Goal: Information Seeking & Learning: Check status

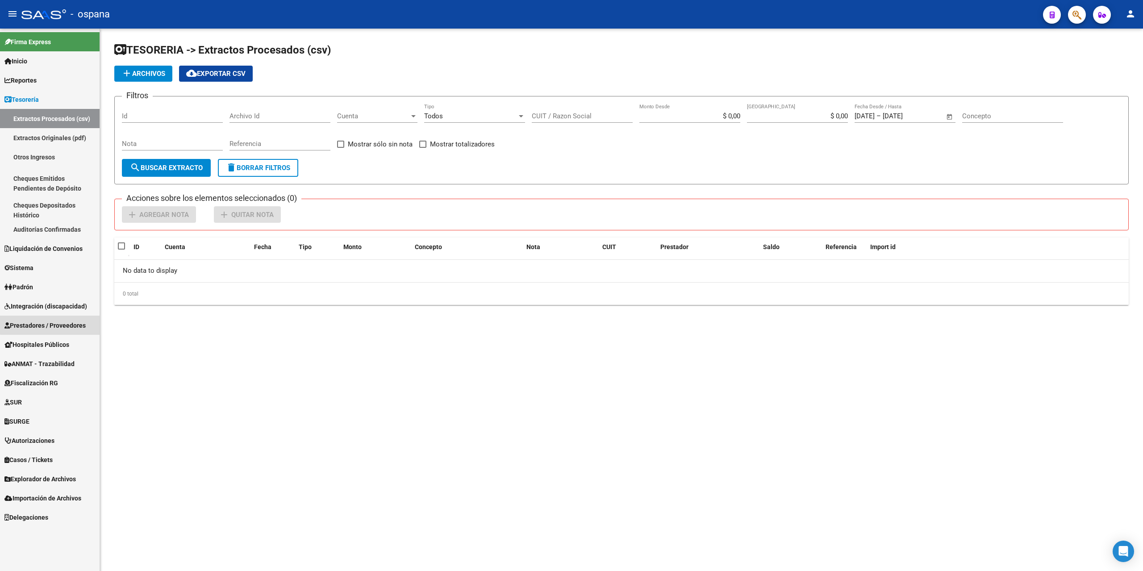
click at [56, 321] on span "Prestadores / Proveedores" at bounding box center [44, 326] width 81 height 10
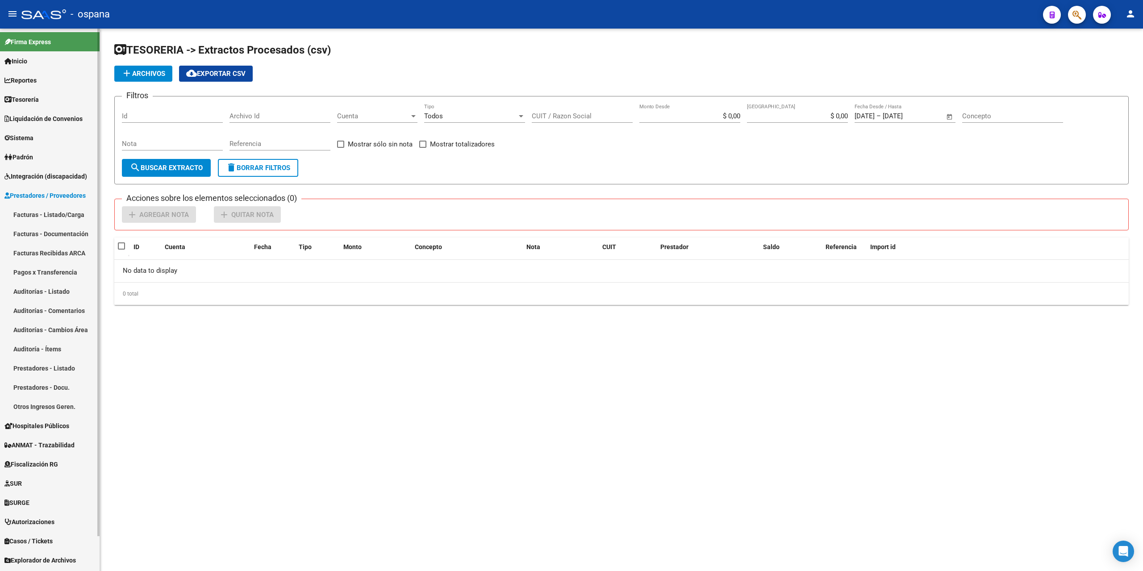
click at [61, 273] on link "Pagos x Transferencia" at bounding box center [50, 272] width 100 height 19
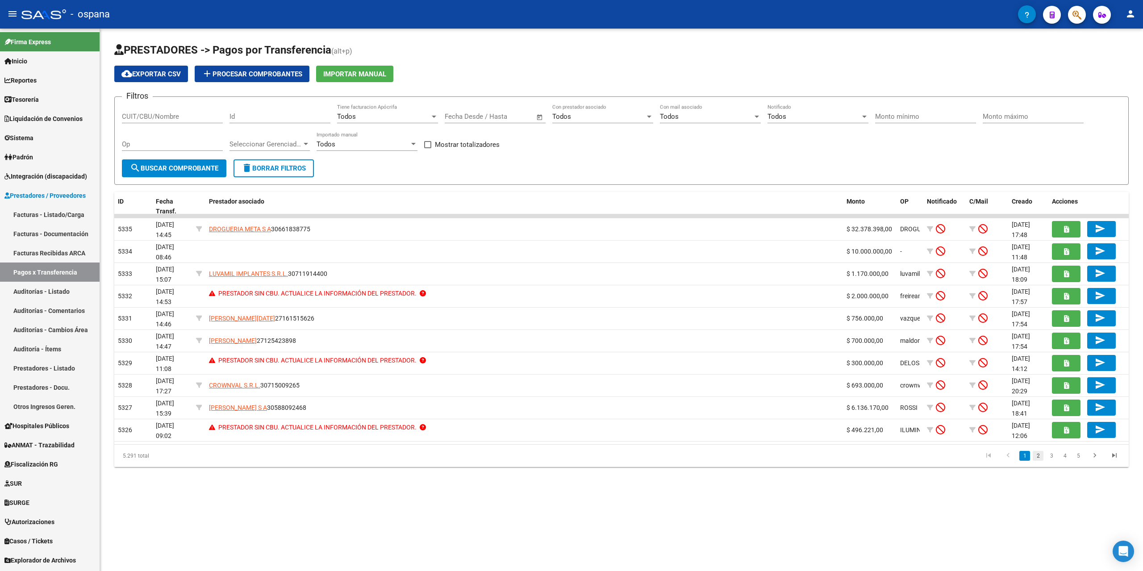
click at [1040, 459] on link "2" at bounding box center [1038, 456] width 11 height 10
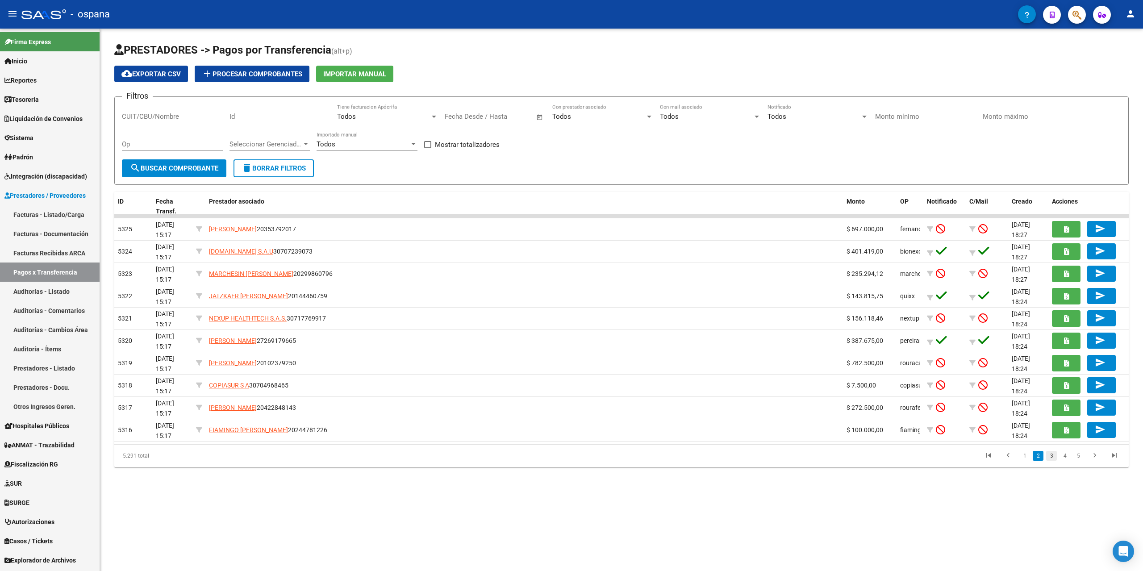
click at [1053, 456] on link "3" at bounding box center [1051, 456] width 11 height 10
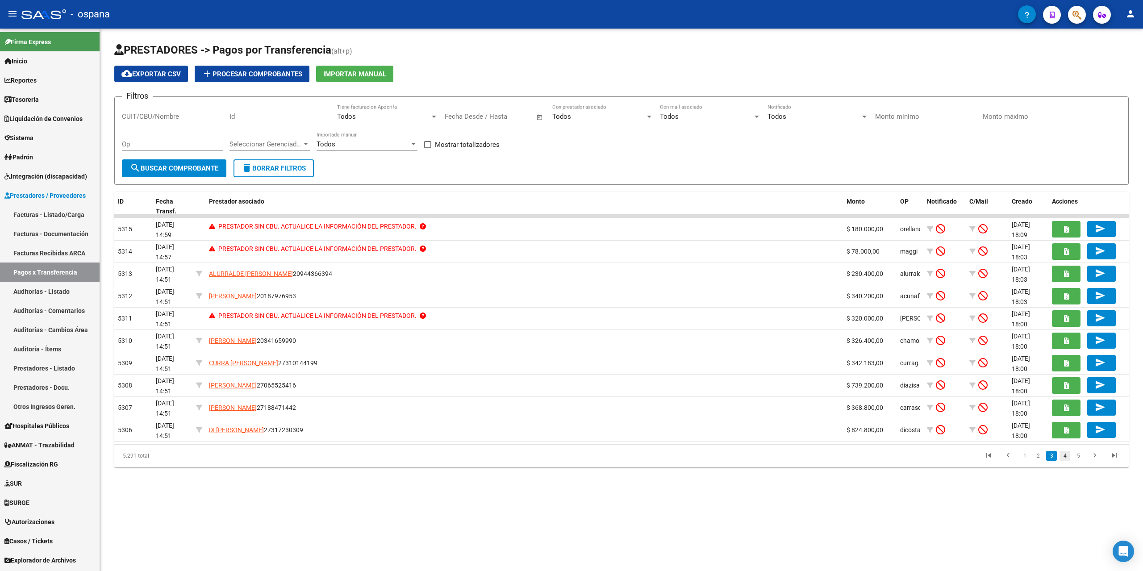
click at [1063, 457] on link "4" at bounding box center [1065, 456] width 11 height 10
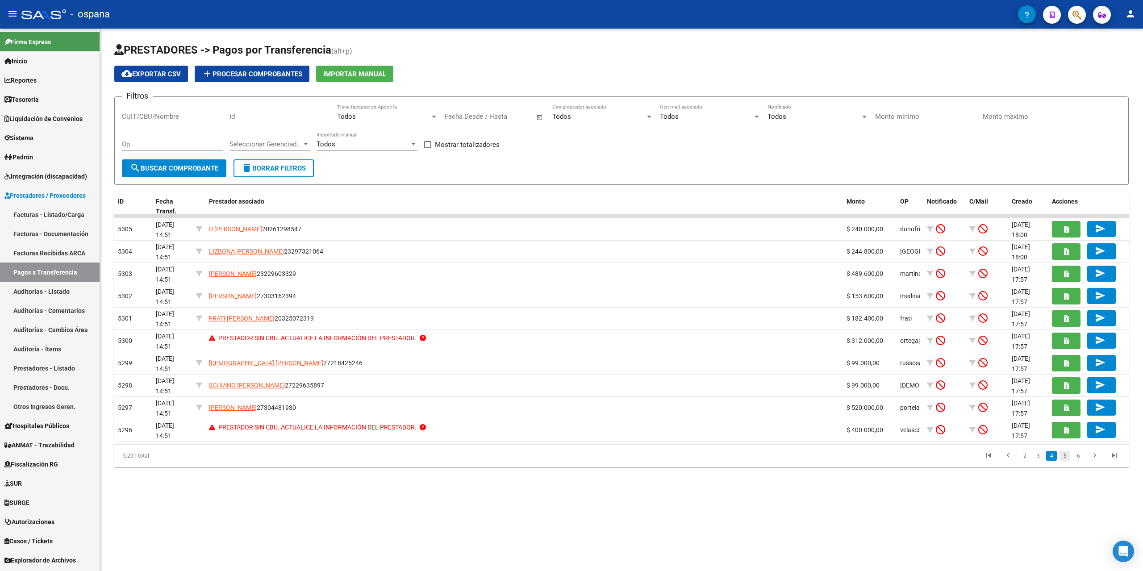
click at [1068, 455] on link "5" at bounding box center [1065, 456] width 11 height 10
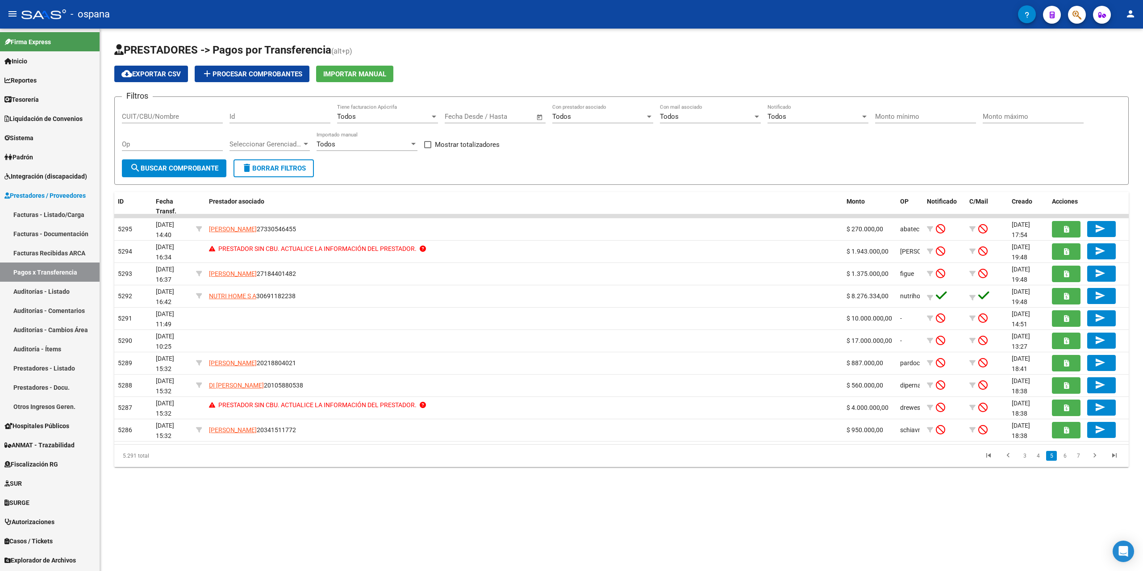
click at [873, 471] on div "PRESTADORES -> Pagos por Transferencia (alt+p) cloud_download Exportar CSV add …" at bounding box center [621, 262] width 1043 height 467
click at [904, 449] on datatable-pager "3 4 5 6 7" at bounding box center [722, 455] width 804 height 15
click at [1066, 457] on link "6" at bounding box center [1065, 456] width 11 height 10
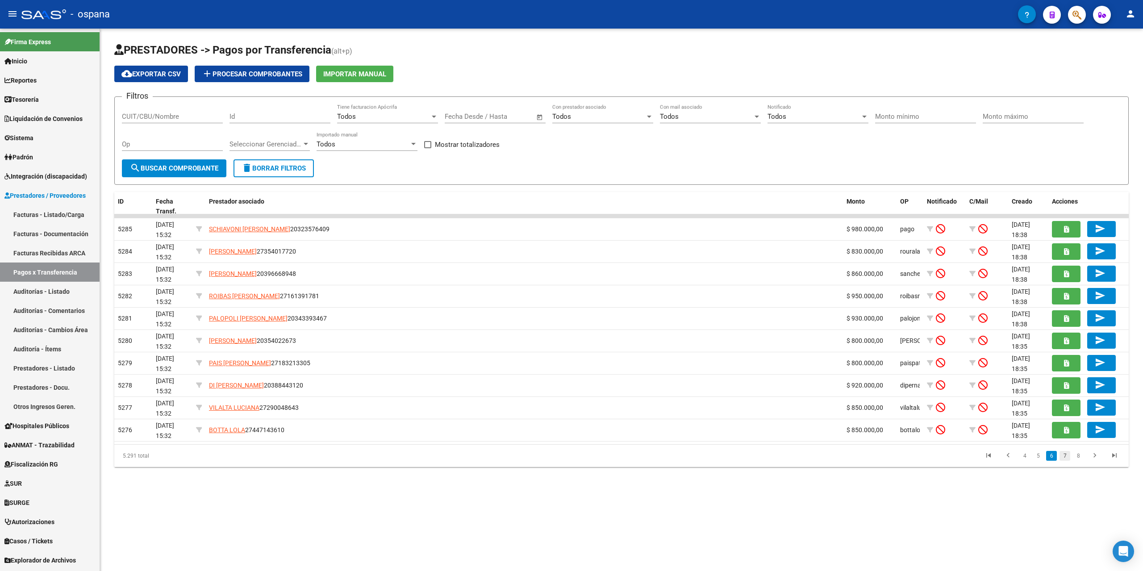
click at [1067, 457] on link "7" at bounding box center [1065, 456] width 11 height 10
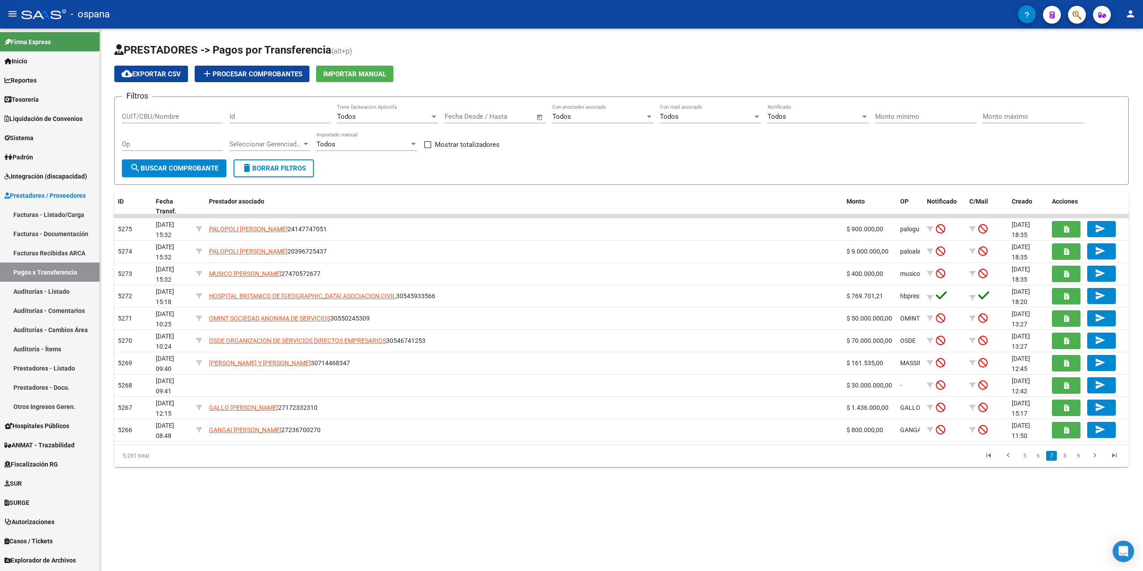
click at [1067, 457] on link "8" at bounding box center [1065, 456] width 11 height 10
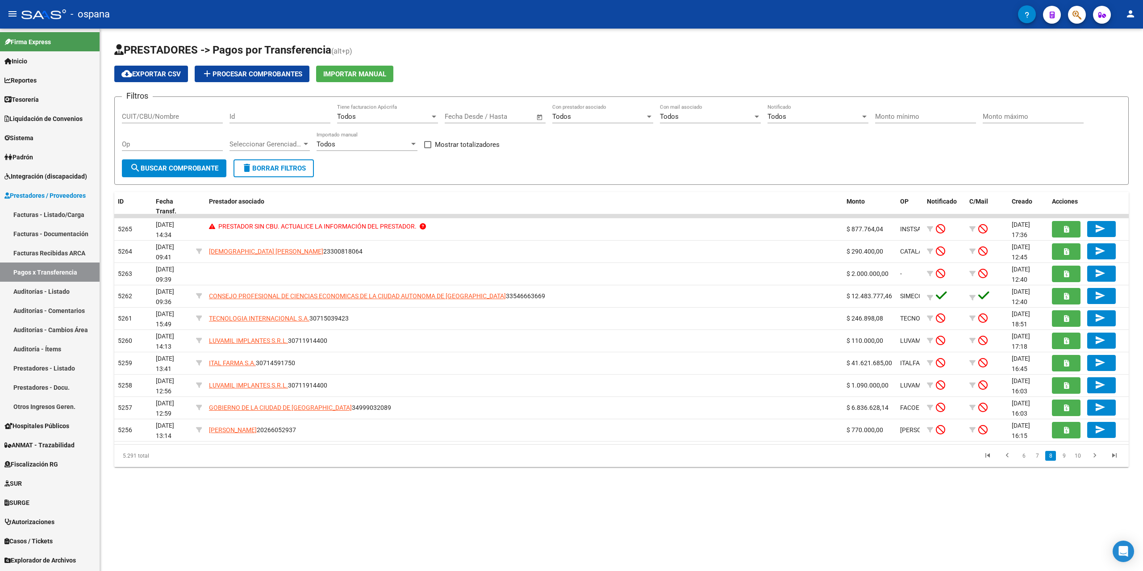
click at [1067, 457] on link "9" at bounding box center [1064, 456] width 11 height 10
